Goal: Task Accomplishment & Management: Complete application form

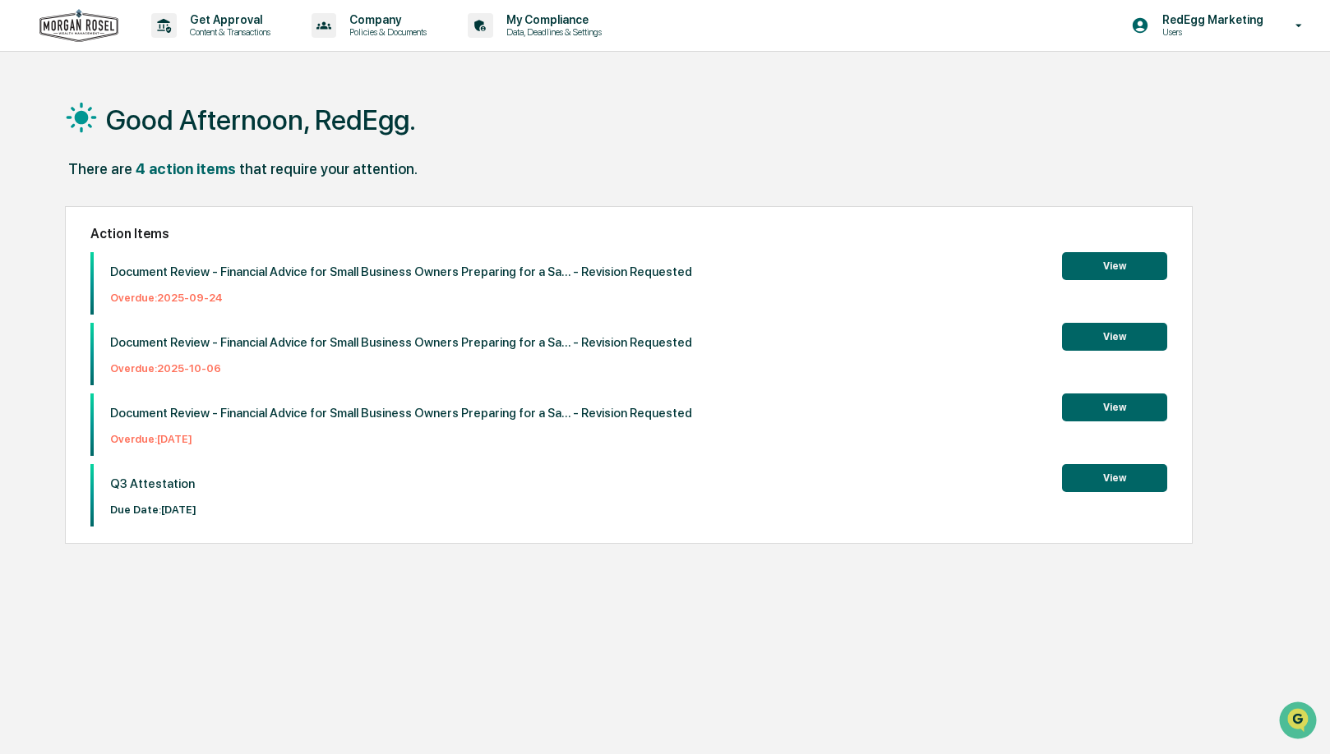
click at [186, 507] on p "Due Date: [DATE]" at bounding box center [153, 510] width 86 height 12
click at [155, 491] on p "Q3 Attestation" at bounding box center [153, 484] width 86 height 15
click at [117, 490] on p "Q3 Attestation" at bounding box center [153, 484] width 86 height 15
click at [1124, 478] on button "View" at bounding box center [1114, 478] width 105 height 28
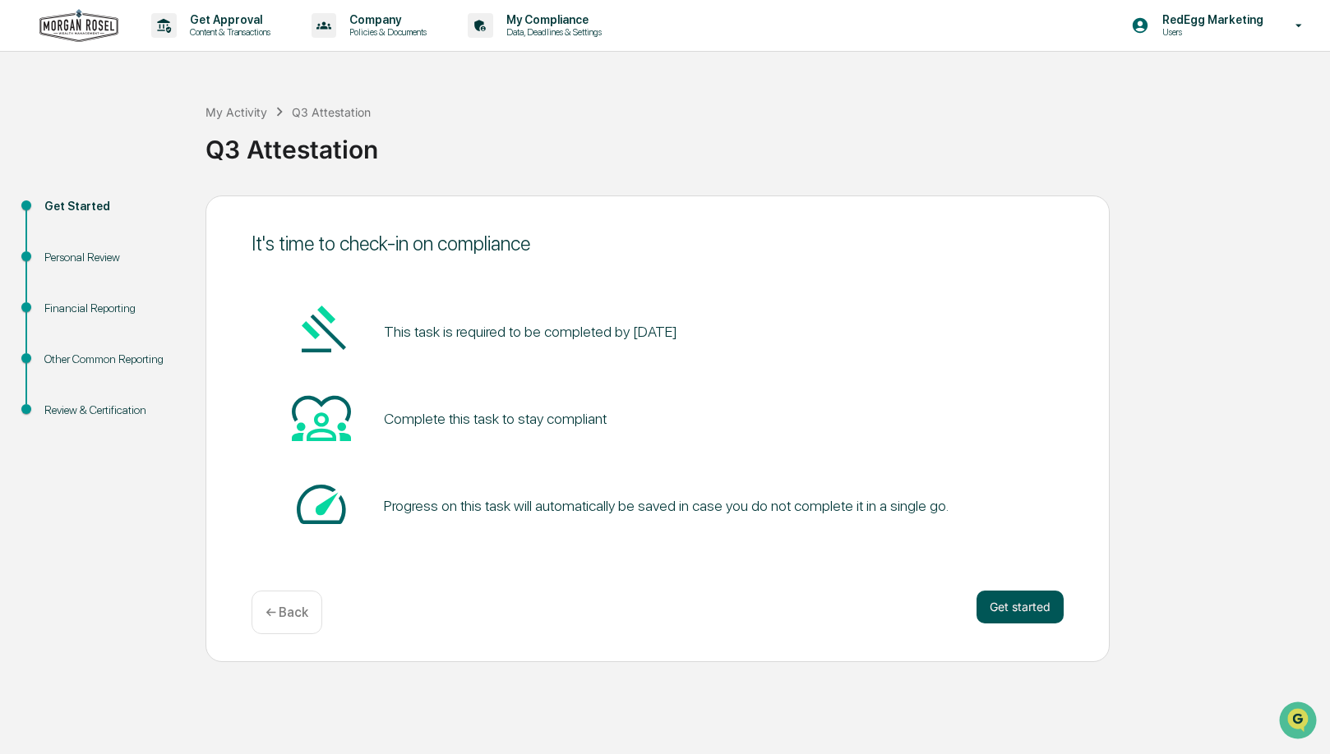
click at [1059, 613] on button "Get started" at bounding box center [1019, 607] width 87 height 33
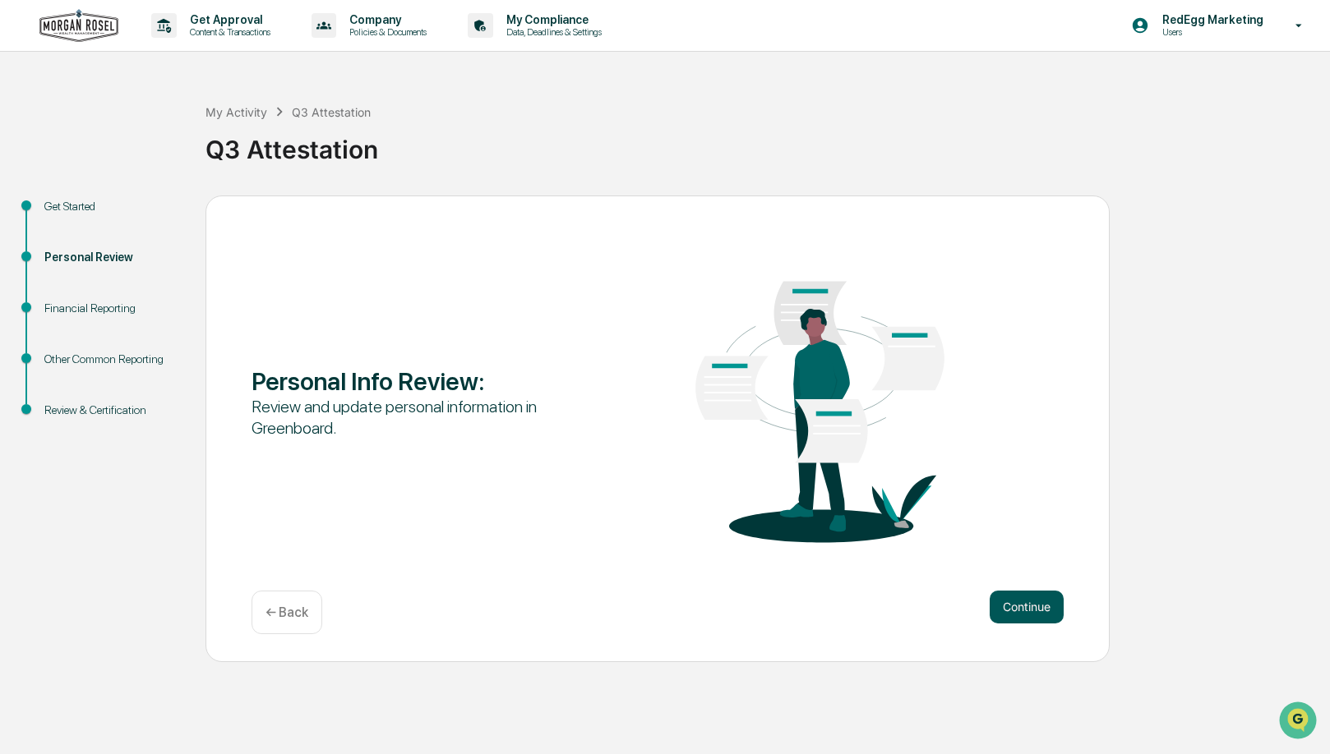
click at [1027, 616] on button "Continue" at bounding box center [1027, 607] width 74 height 33
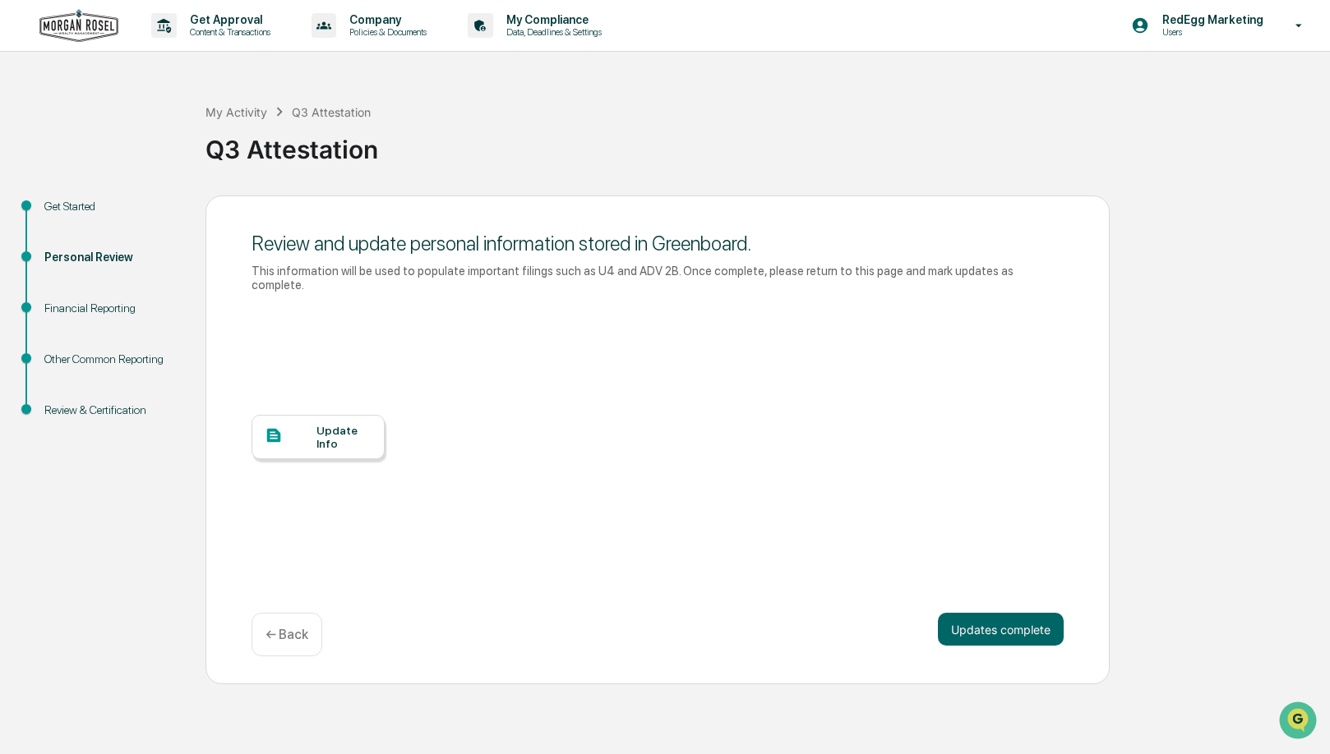
click at [327, 440] on div "Update Info" at bounding box center [343, 437] width 55 height 26
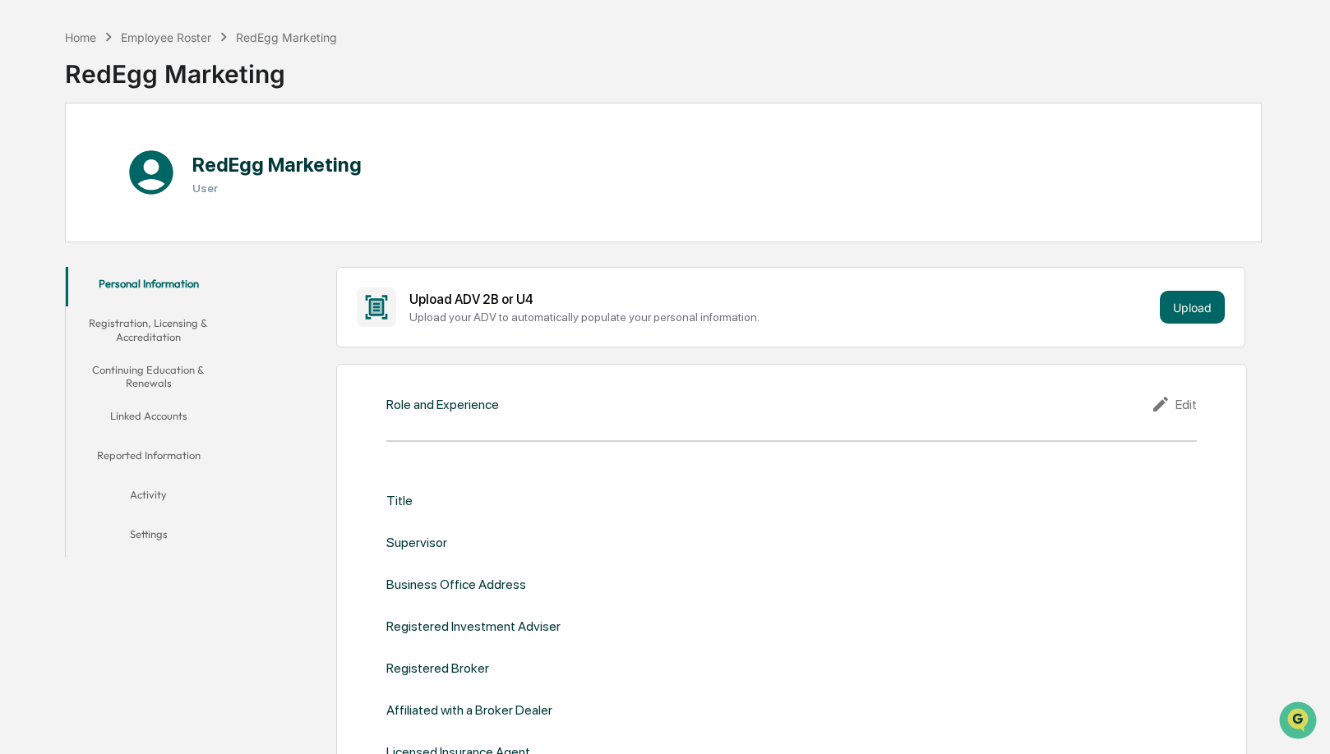
scroll to position [81, 0]
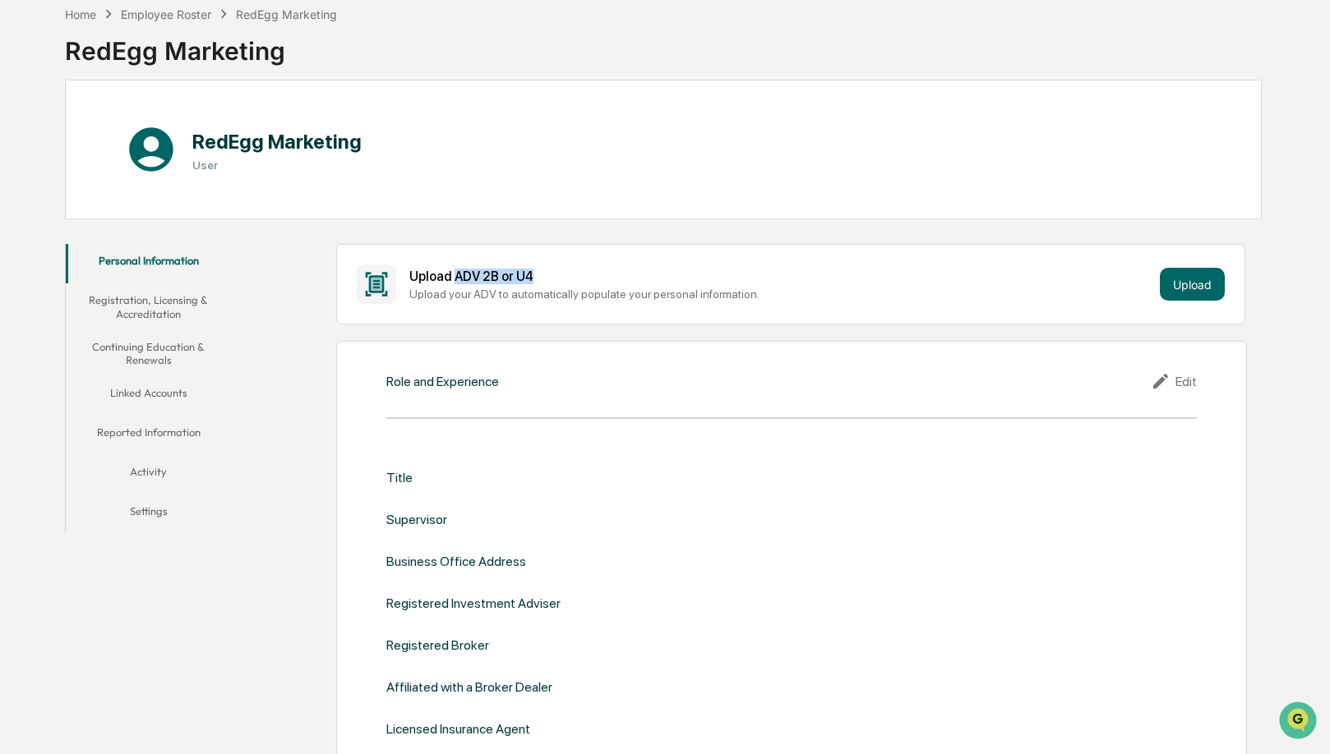
drag, startPoint x: 539, startPoint y: 275, endPoint x: 458, endPoint y: 279, distance: 81.5
click at [458, 279] on div "Upload ADV 2B or U4" at bounding box center [781, 277] width 744 height 16
copy div "ADV 2B or U4"
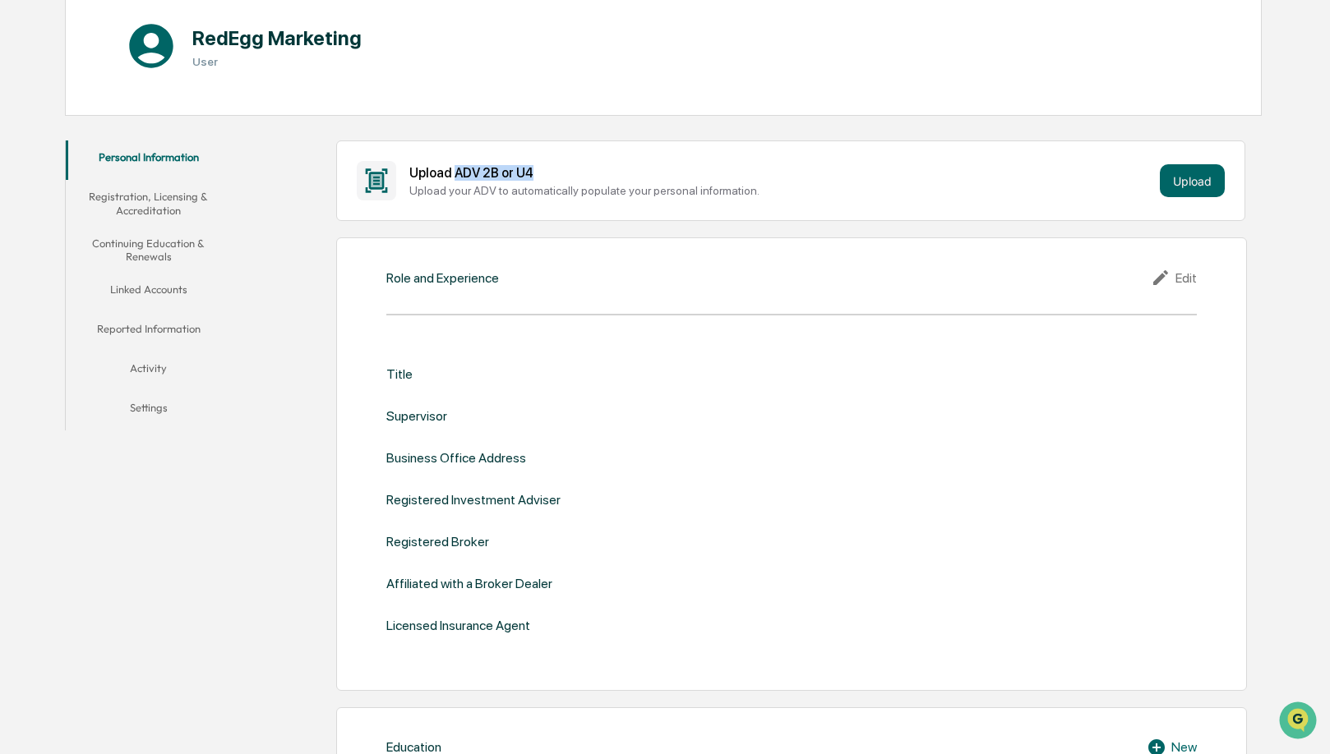
scroll to position [185, 0]
click at [422, 415] on div "Supervisor" at bounding box center [416, 416] width 61 height 16
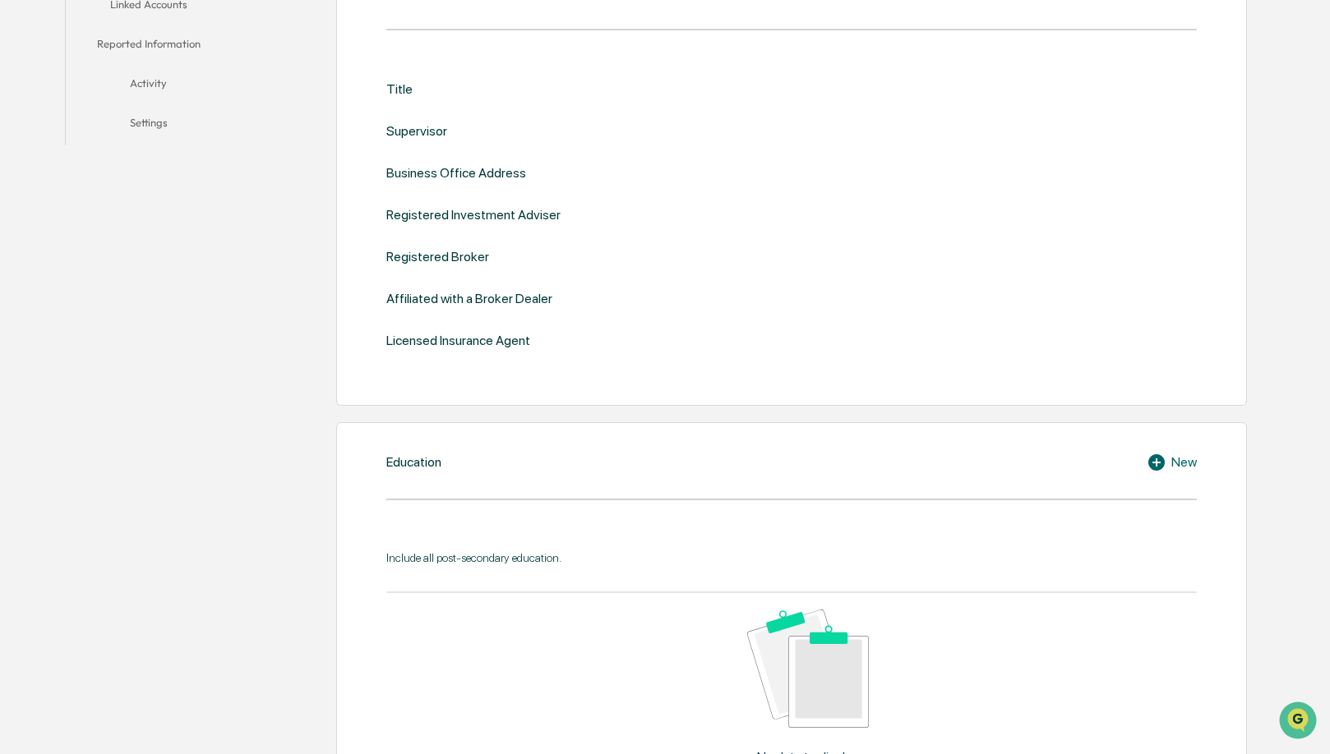
scroll to position [447, 0]
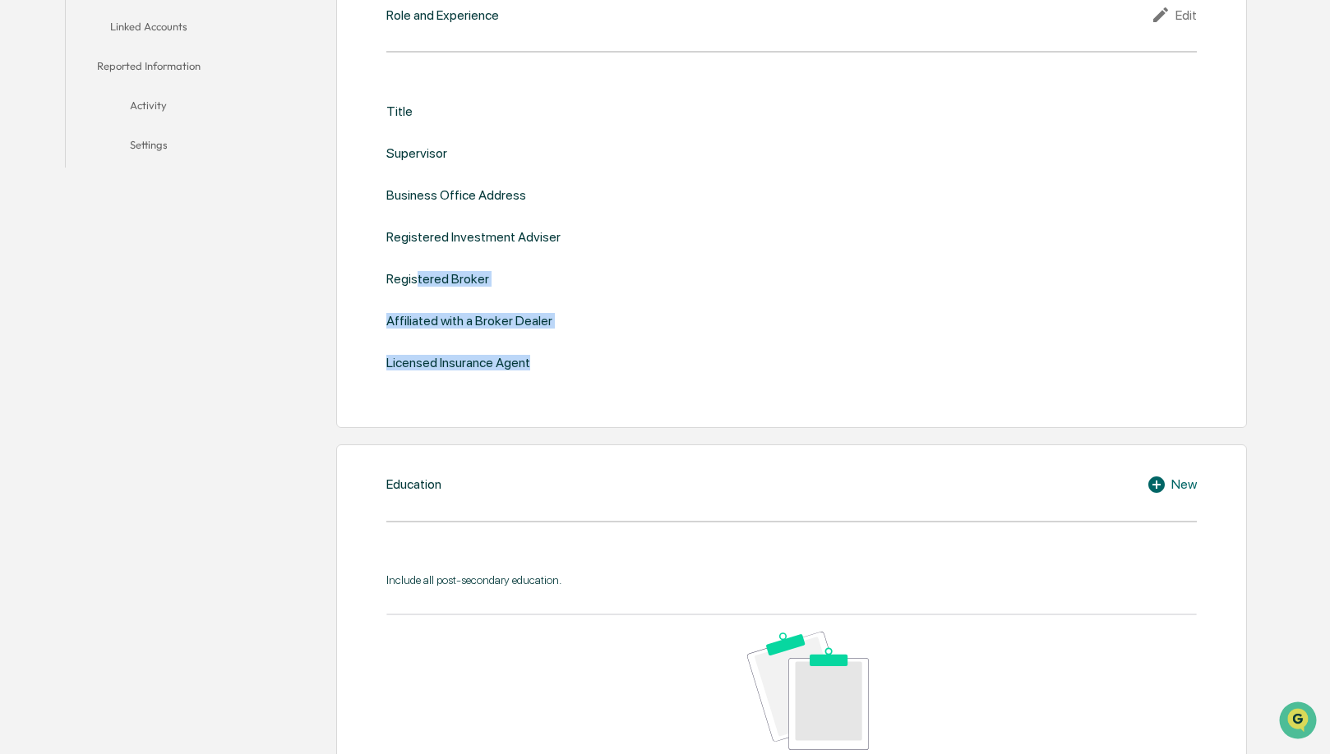
drag, startPoint x: 553, startPoint y: 371, endPoint x: 420, endPoint y: 281, distance: 160.9
click at [420, 281] on div "Title Supervisor Business Office Address Registered Investment Adviser Register…" at bounding box center [791, 238] width 810 height 318
click at [420, 280] on div "Registered Broker" at bounding box center [437, 279] width 103 height 16
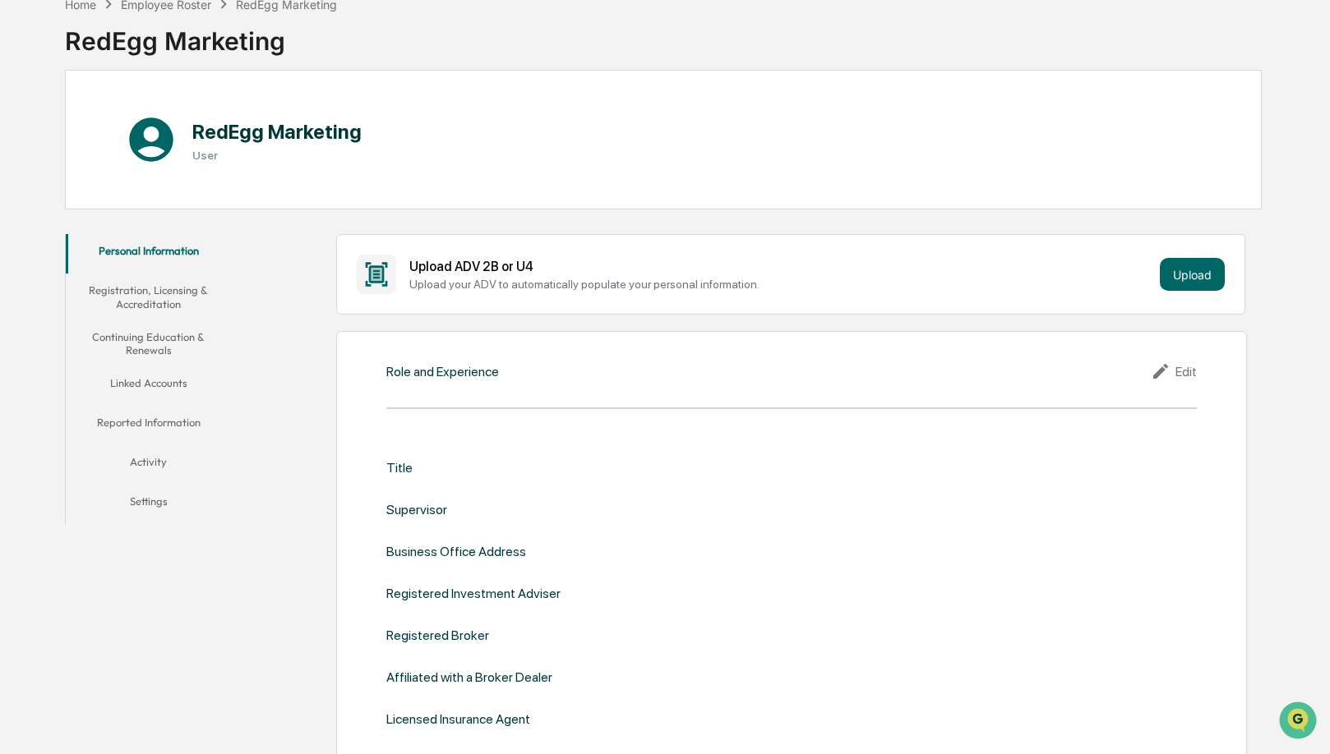
scroll to position [91, 0]
click at [132, 303] on button "Registration, Licensing & Accreditation" at bounding box center [149, 296] width 167 height 47
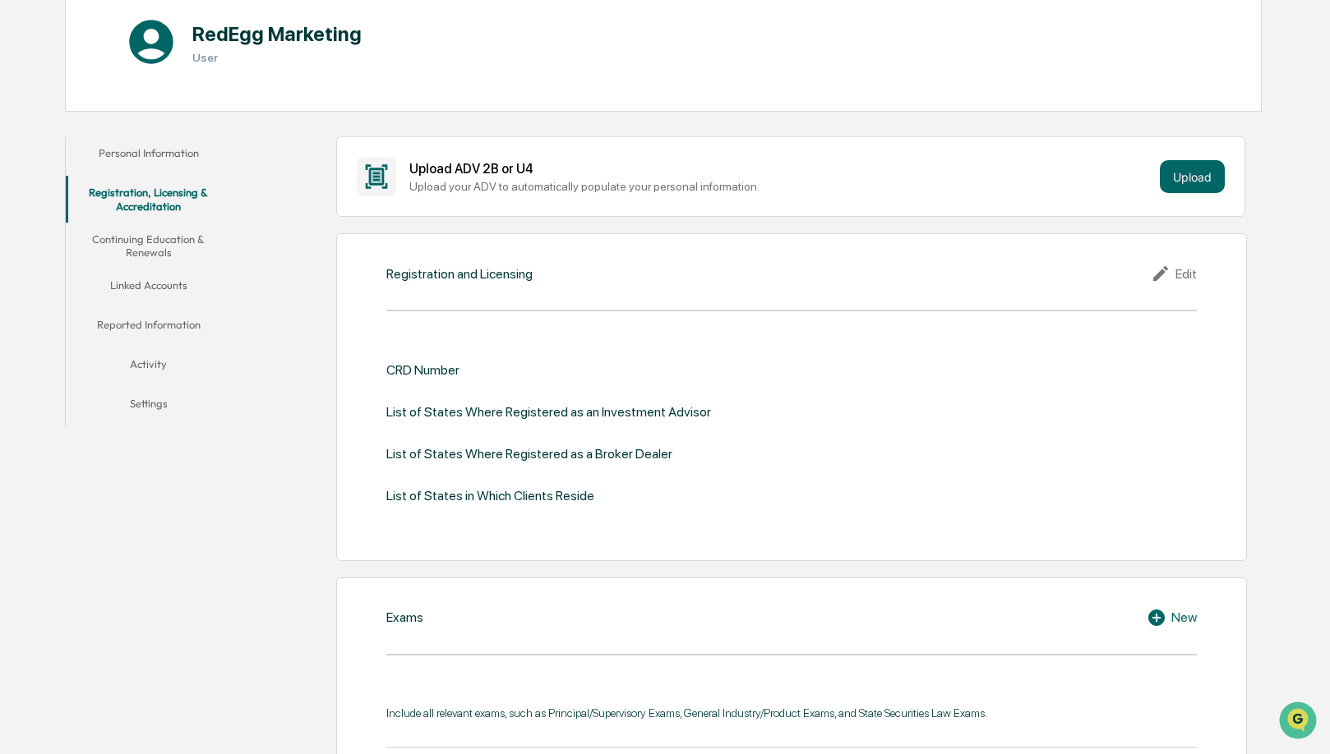
scroll to position [197, 0]
